Goal: Check status: Check status

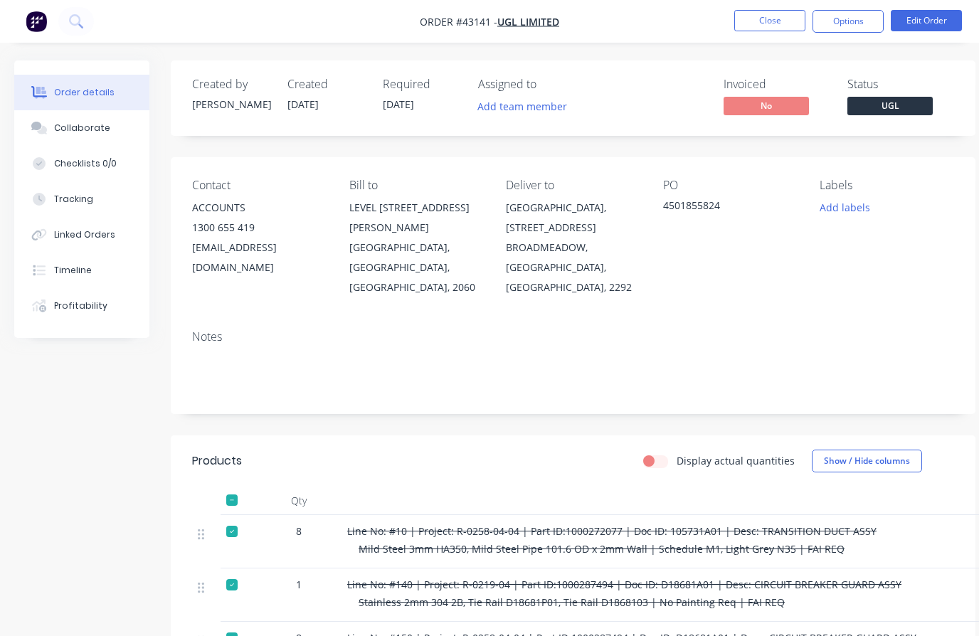
click at [655, 25] on nav "Order #43141 - UGL LIMITED Close Options Edit Order" at bounding box center [489, 21] width 979 height 43
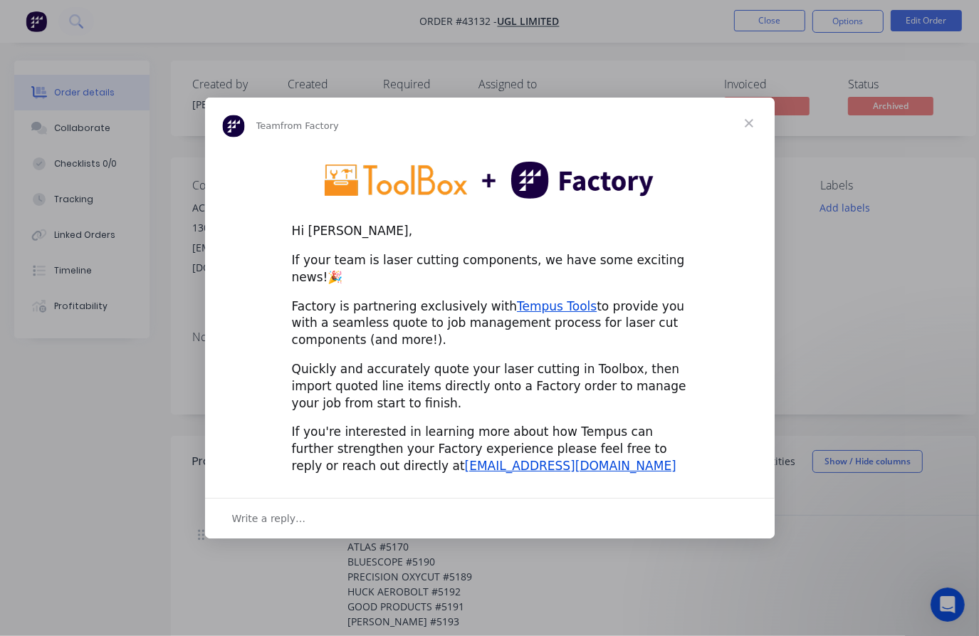
drag, startPoint x: 367, startPoint y: 269, endPoint x: 603, endPoint y: 333, distance: 244.2
click at [603, 333] on div "Hi [PERSON_NAME], If your team is laser cutting components, we have some exciti…" at bounding box center [489, 317] width 569 height 337
click at [542, 299] on link "Tempus Tools" at bounding box center [557, 306] width 80 height 14
click at [757, 134] on span "Close" at bounding box center [748, 123] width 51 height 51
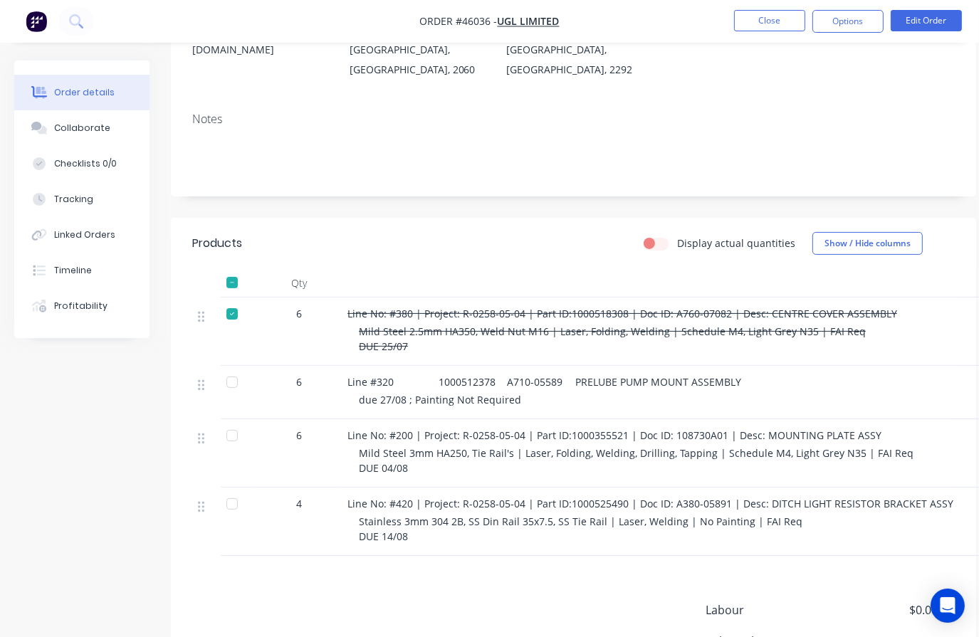
scroll to position [216, 0]
